Goal: Task Accomplishment & Management: Use online tool/utility

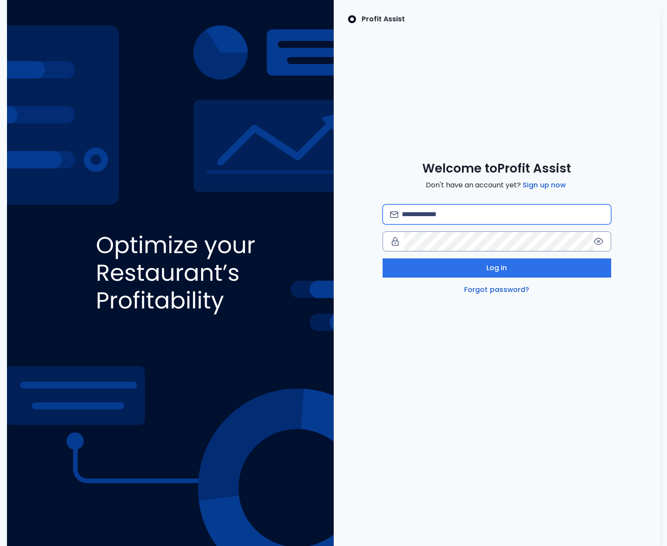
click at [419, 219] on input "email" at bounding box center [503, 214] width 202 height 19
type input "**********"
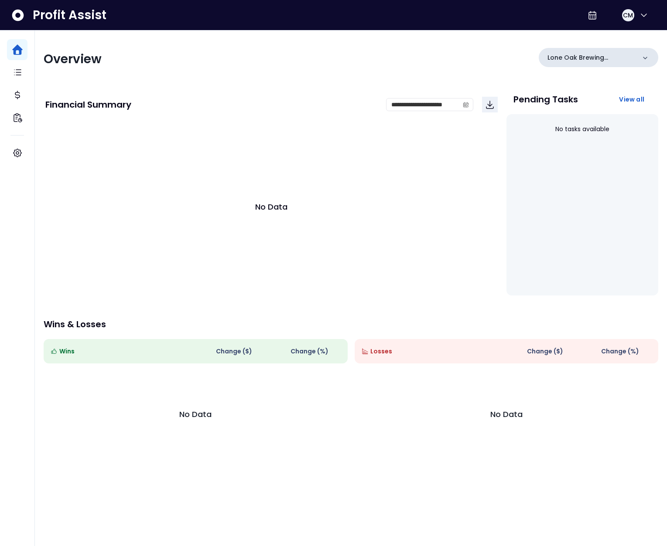
click at [547, 53] on div "Lone Oak Brewing Company" at bounding box center [599, 57] width 120 height 19
click at [552, 53] on p "Lone Oak Brewing Company" at bounding box center [591, 57] width 88 height 9
click at [560, 63] on div "Lone Oak Brewing Company" at bounding box center [599, 57] width 120 height 19
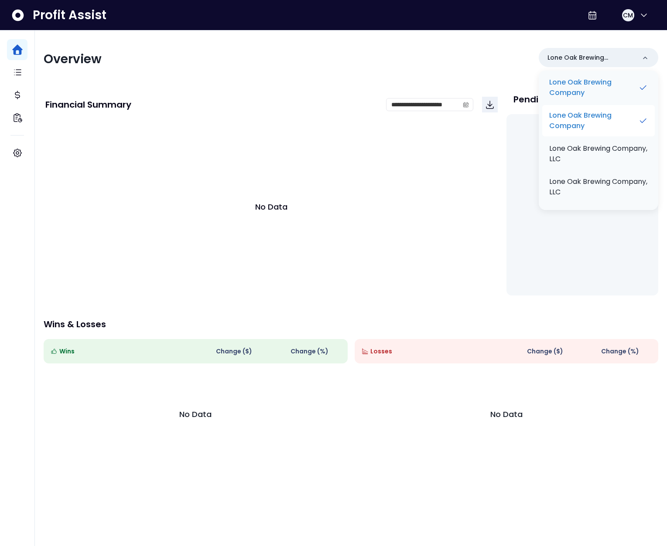
scroll to position [32, 0]
click at [584, 155] on p "Lone Oak Brewing Company, LLC" at bounding box center [598, 151] width 99 height 21
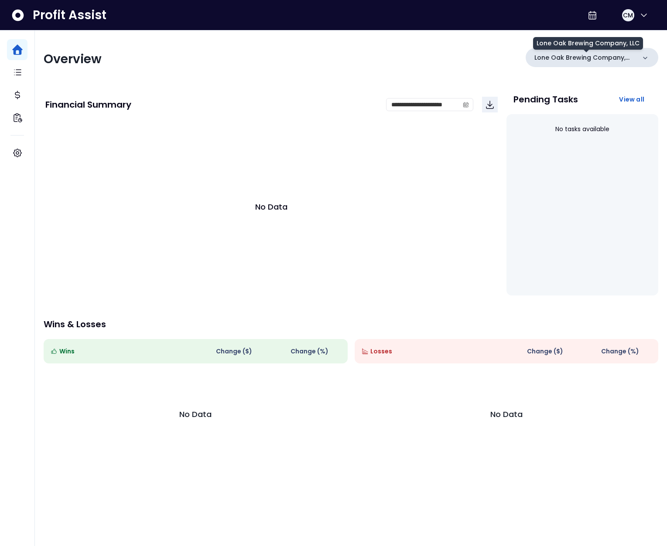
click at [557, 60] on p "Lone Oak Brewing Company, LLC" at bounding box center [584, 57] width 101 height 9
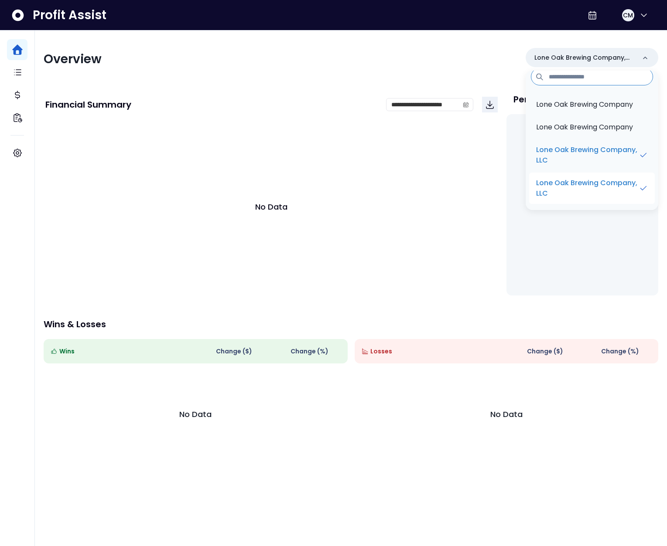
scroll to position [11, 0]
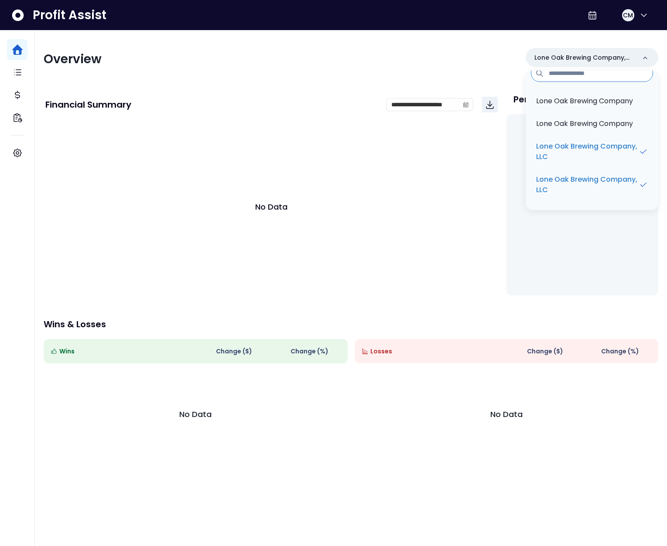
click at [380, 65] on div "Overview Lone Oak Brewing Company, LLC Lone Oak Brewing Company Lone Oak Brewin…" at bounding box center [351, 59] width 615 height 23
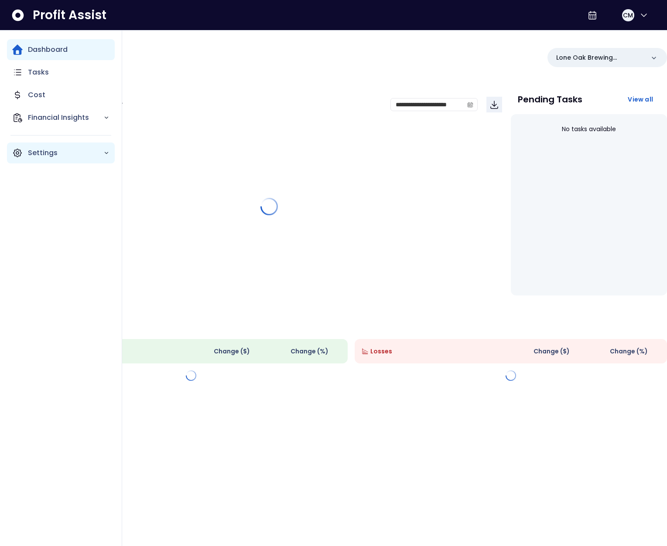
click at [29, 150] on p "Settings" at bounding box center [65, 153] width 75 height 10
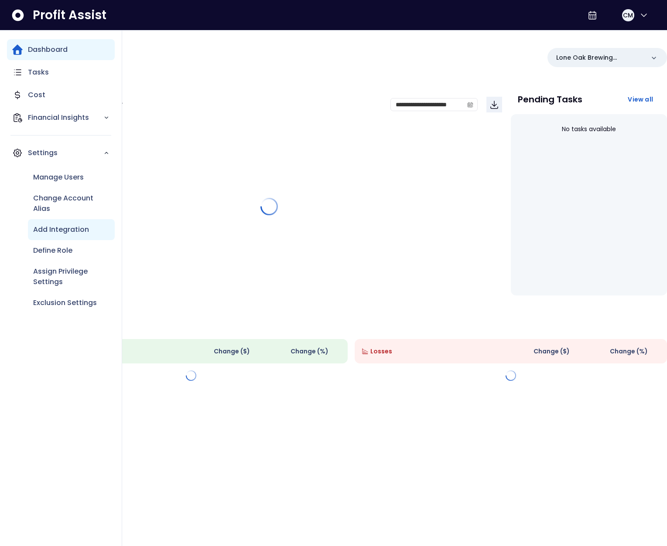
click at [62, 233] on p "Add Integration" at bounding box center [61, 230] width 56 height 10
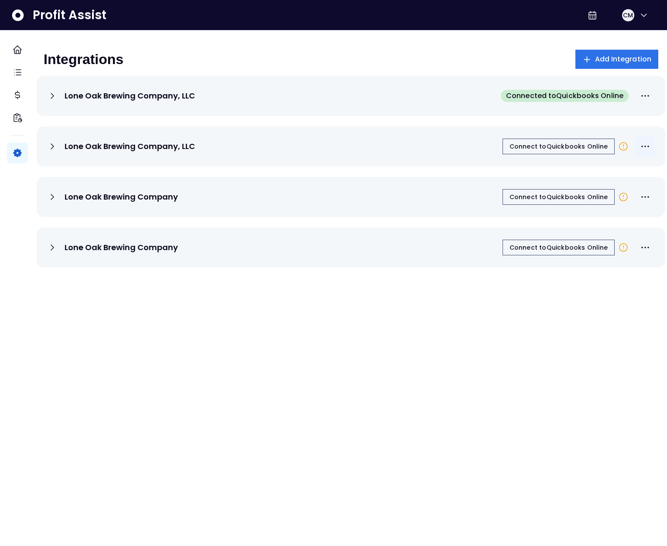
click at [640, 147] on icon "More options" at bounding box center [645, 146] width 10 height 10
click at [450, 144] on div "Lone Oak Brewing Company, LLC Connect to Quickbooks Online" at bounding box center [351, 146] width 608 height 19
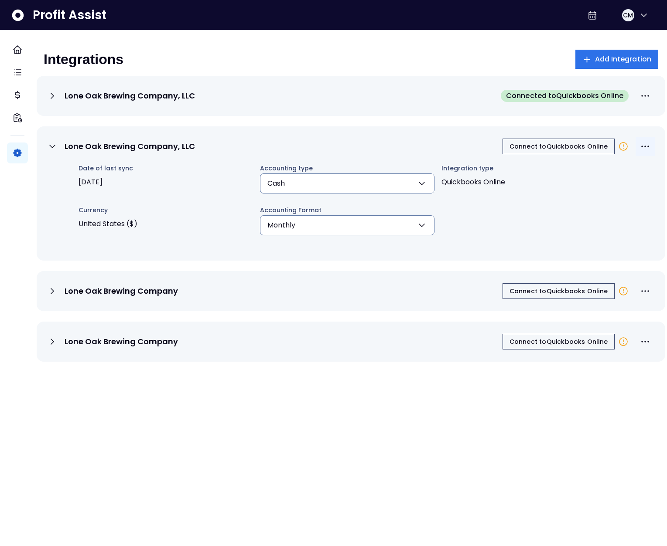
click at [640, 142] on icon "More options" at bounding box center [645, 146] width 10 height 10
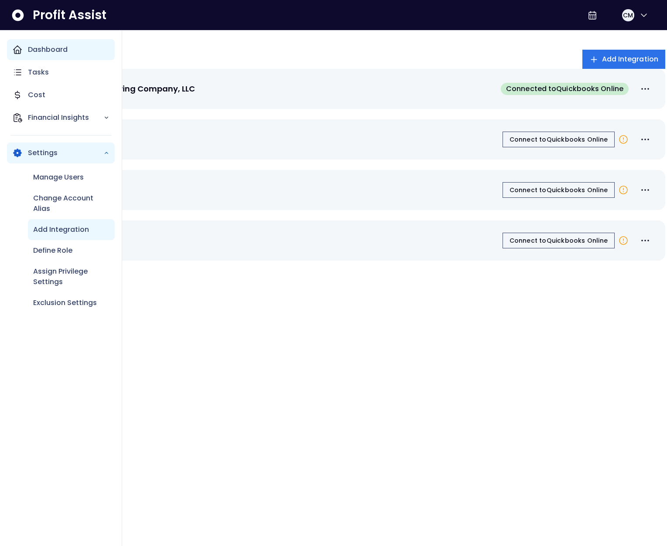
click at [22, 50] on icon "Main navigation" at bounding box center [17, 49] width 10 height 10
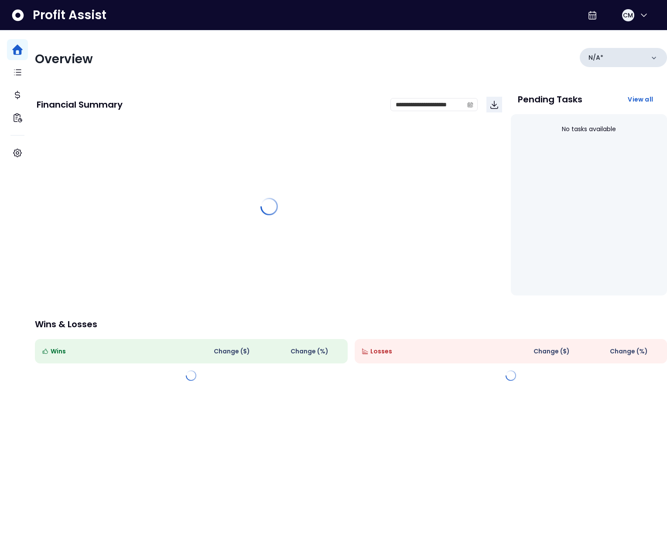
click at [612, 58] on div "N/A*" at bounding box center [623, 57] width 87 height 19
click at [603, 59] on div "N/A*" at bounding box center [623, 57] width 87 height 19
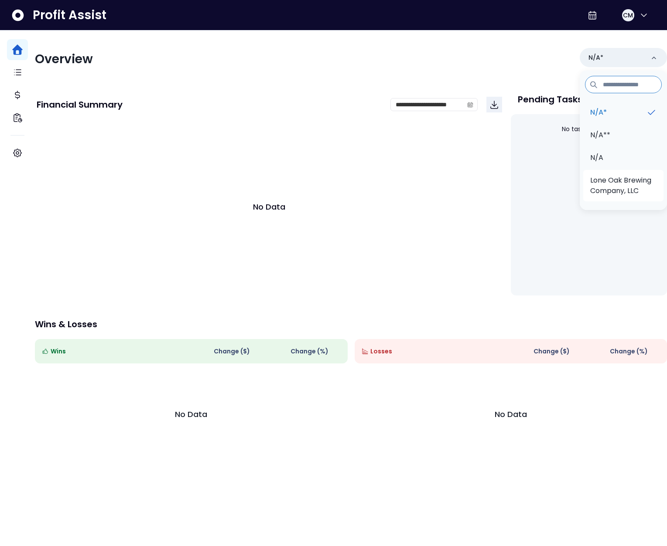
click at [610, 185] on p "Lone Oak Brewing Company, LLC" at bounding box center [623, 185] width 66 height 21
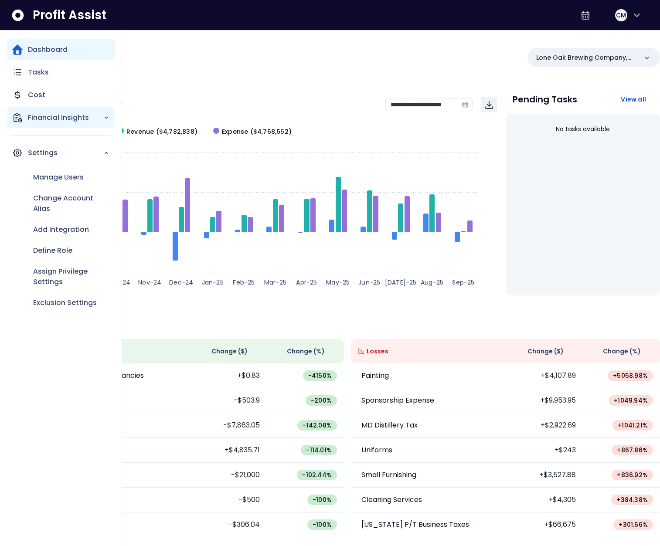
click at [31, 116] on p "Financial Insights" at bounding box center [65, 118] width 75 height 10
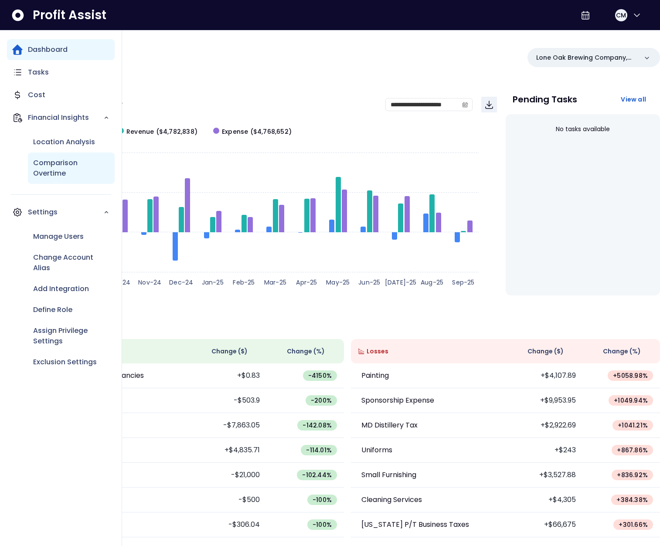
click at [56, 162] on p "Comparison Overtime" at bounding box center [71, 168] width 76 height 21
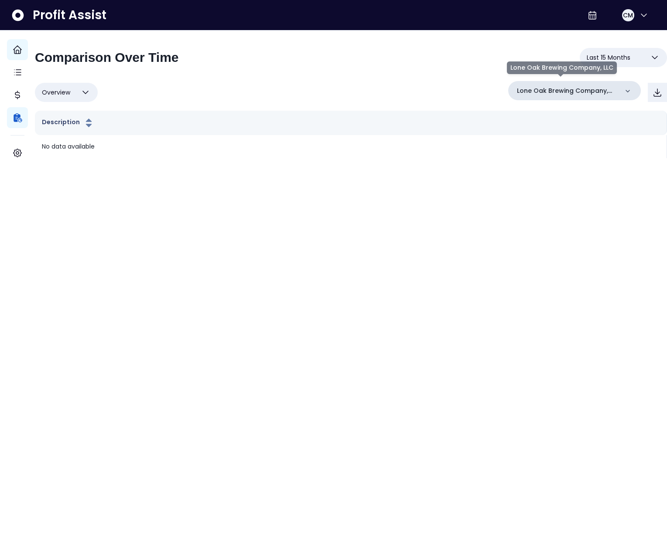
click at [565, 93] on p "Lone Oak Brewing Company, LLC" at bounding box center [567, 90] width 101 height 9
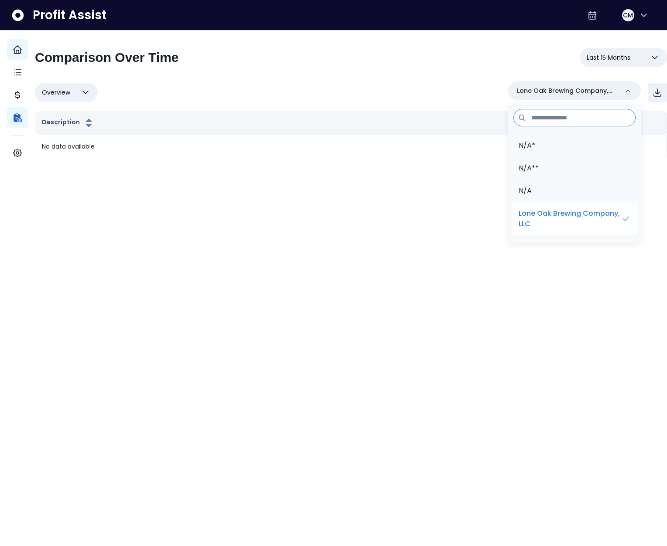
click at [558, 214] on p "Lone Oak Brewing Company, LLC" at bounding box center [570, 218] width 102 height 21
click at [311, 93] on div "Overview Overview % of cost % of sales % of budget ******** Lone Oak Brewing Co…" at bounding box center [351, 92] width 632 height 23
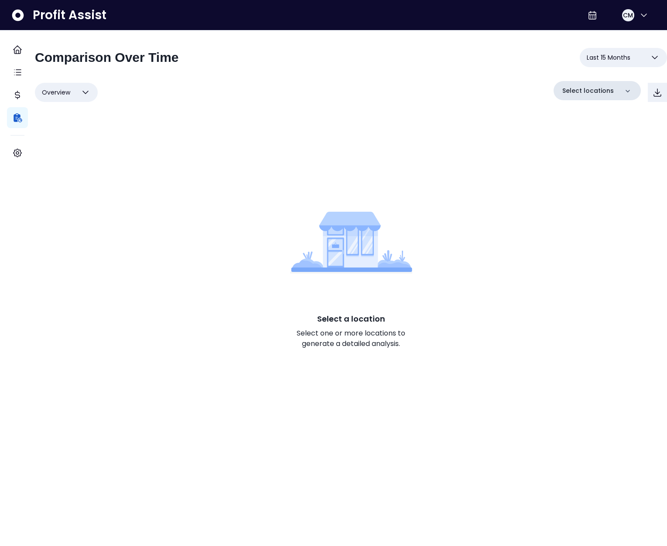
click at [587, 98] on div "Select locations" at bounding box center [596, 90] width 87 height 19
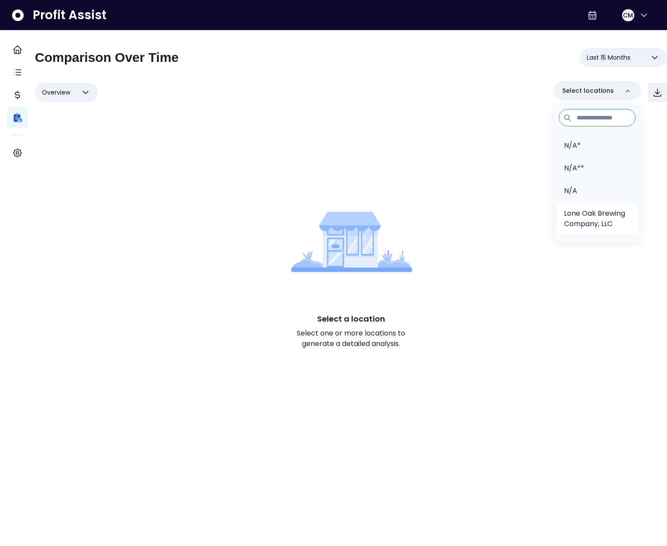
click at [577, 214] on p "Lone Oak Brewing Company, LLC" at bounding box center [597, 218] width 66 height 21
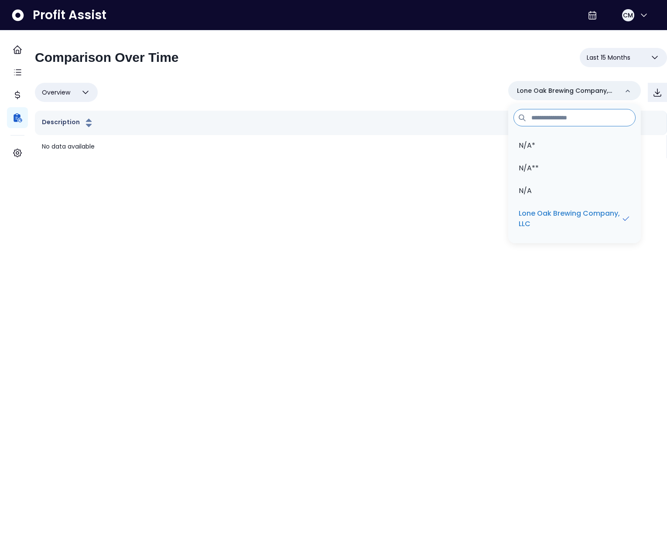
click at [384, 62] on div "**********" at bounding box center [351, 61] width 632 height 26
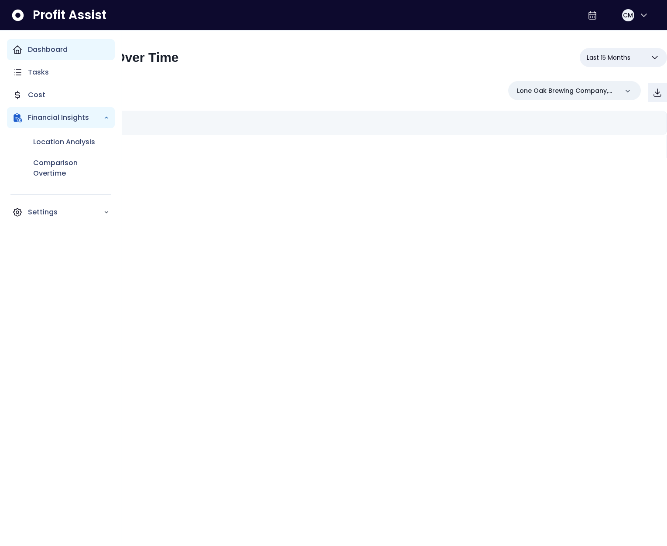
click at [17, 52] on icon "Main navigation" at bounding box center [17, 49] width 10 height 10
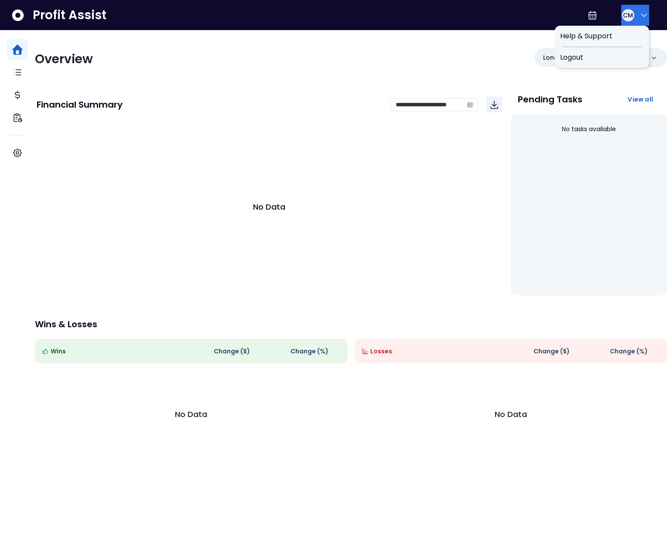
click at [631, 8] on button "CM" at bounding box center [635, 15] width 28 height 21
click at [613, 50] on div "Logout" at bounding box center [602, 57] width 94 height 21
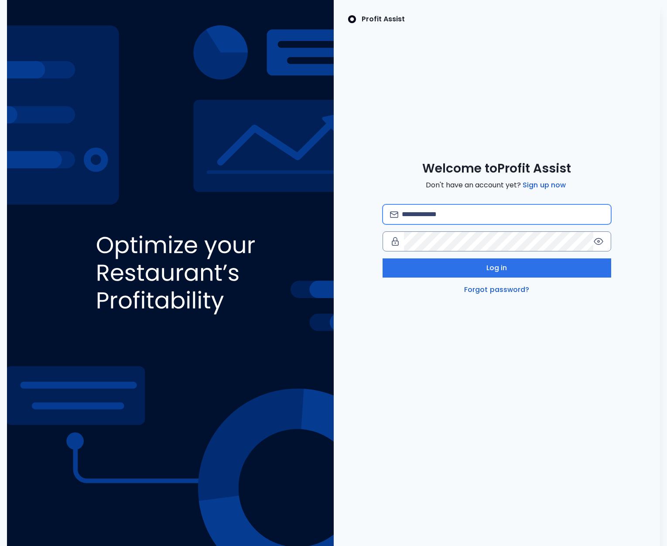
click at [458, 207] on input "email" at bounding box center [503, 214] width 202 height 19
type input "*"
type input "**********"
